Goal: Transaction & Acquisition: Purchase product/service

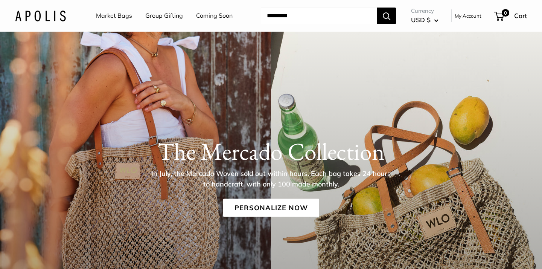
scroll to position [55, 0]
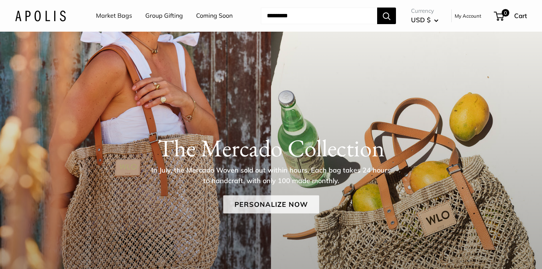
click at [268, 201] on link "Personalize Now" at bounding box center [271, 204] width 96 height 18
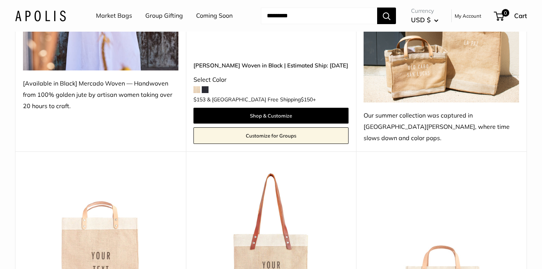
scroll to position [264, 0]
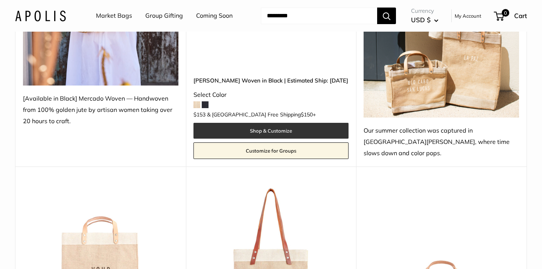
click at [272, 123] on link "Shop & Customize" at bounding box center [272, 131] width 156 height 16
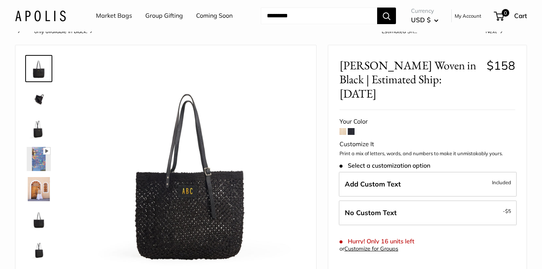
scroll to position [36, 0]
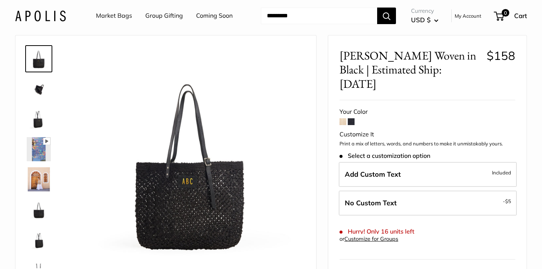
click at [341, 118] on span at bounding box center [343, 121] width 7 height 7
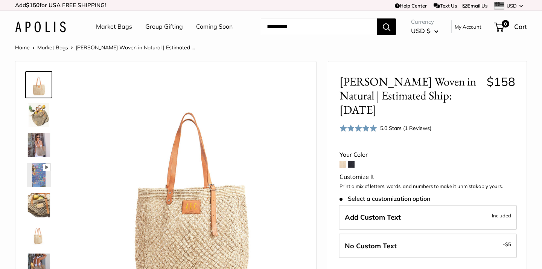
scroll to position [44, 0]
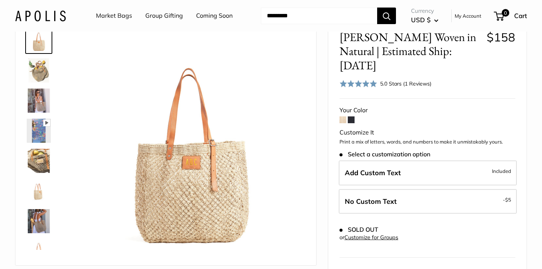
click at [35, 68] on img at bounding box center [39, 70] width 24 height 24
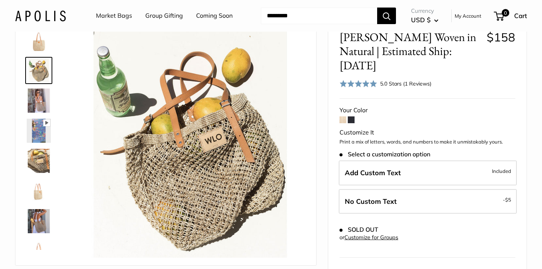
click at [40, 98] on img at bounding box center [39, 101] width 24 height 24
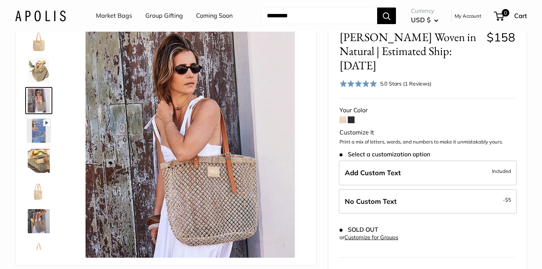
click at [40, 128] on img at bounding box center [39, 131] width 24 height 24
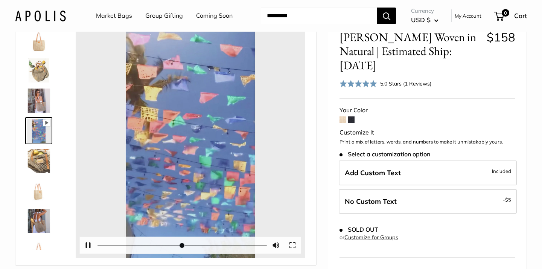
click at [192, 143] on button "Play" at bounding box center [190, 142] width 23 height 23
click at [89, 246] on button "Pause Play" at bounding box center [88, 245] width 17 height 17
type input "*"
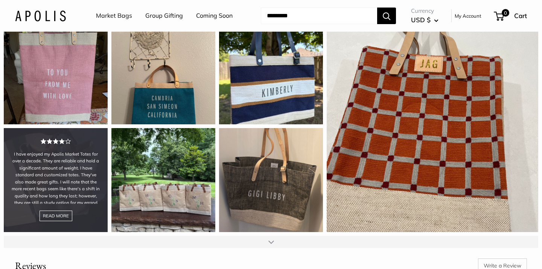
scroll to position [828, 0]
